Goal: Navigation & Orientation: Find specific page/section

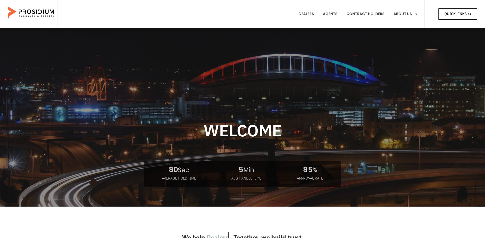
click at [451, 14] on span "Quick Links" at bounding box center [455, 14] width 22 height 6
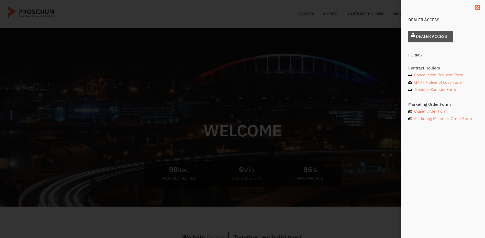
click at [426, 37] on span "Dealer Access" at bounding box center [431, 36] width 31 height 7
click at [427, 39] on span "Dealer Access" at bounding box center [431, 36] width 31 height 7
click at [412, 38] on link "Dealer Access" at bounding box center [430, 37] width 44 height 12
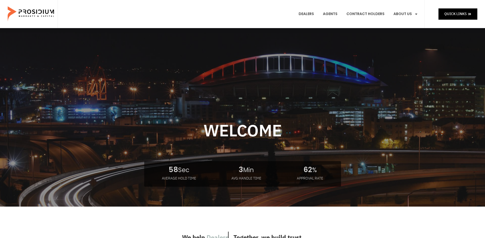
click at [451, 15] on e-page-transition at bounding box center [242, 119] width 485 height 238
click at [451, 16] on span "Quick Links" at bounding box center [455, 14] width 22 height 6
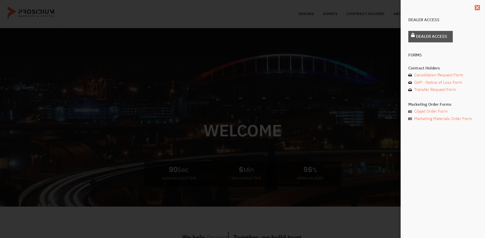
click at [435, 37] on span "Dealer Access" at bounding box center [431, 36] width 31 height 7
